Goal: Obtain resource: Download file/media

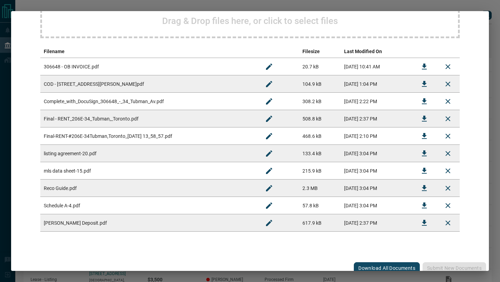
scroll to position [114, 0]
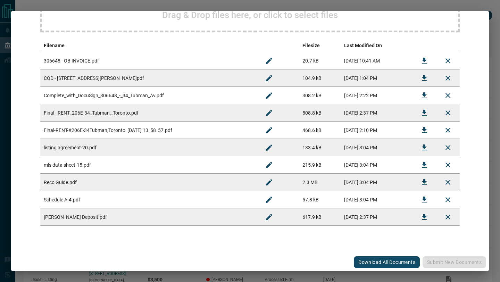
click at [371, 260] on button "Download All Documents" at bounding box center [387, 262] width 66 height 12
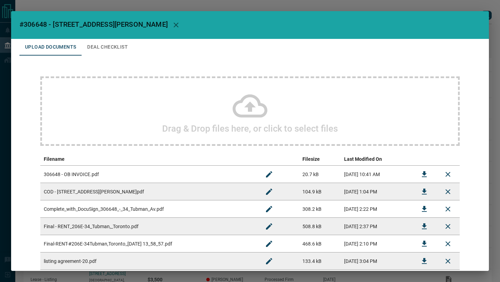
click at [140, 8] on div "#306648 - 34 [PERSON_NAME][GEOGRAPHIC_DATA],206E Upload Documents Deal Checklis…" at bounding box center [250, 141] width 500 height 282
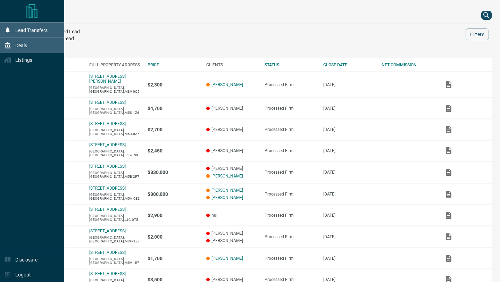
click at [53, 30] on div "Lead Transfers" at bounding box center [32, 30] width 64 height 15
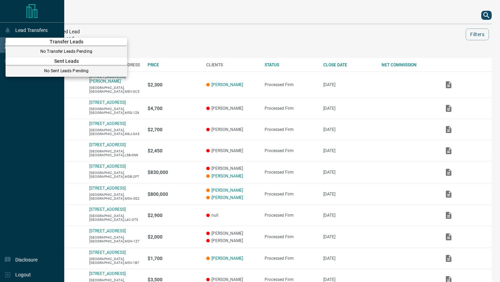
click at [24, 162] on div at bounding box center [250, 141] width 500 height 282
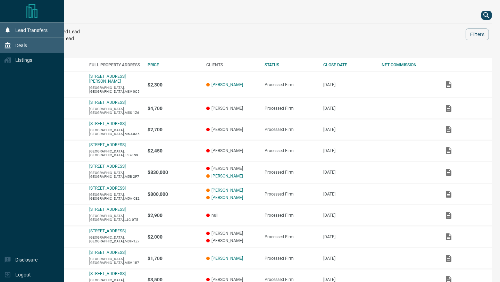
click at [28, 27] on div "Lead Transfers" at bounding box center [25, 29] width 43 height 11
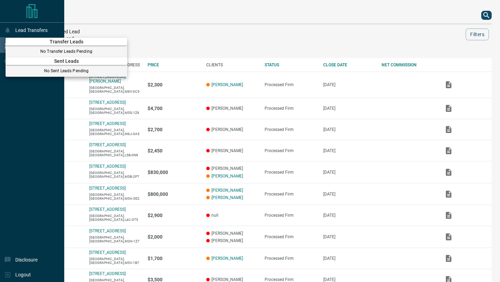
click at [28, 30] on div at bounding box center [250, 141] width 500 height 282
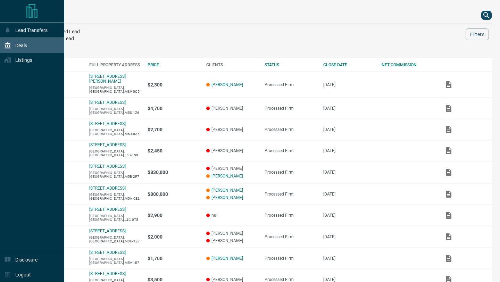
click at [35, 10] on icon "Main Page" at bounding box center [31, 11] width 11 height 14
